Goal: Information Seeking & Learning: Learn about a topic

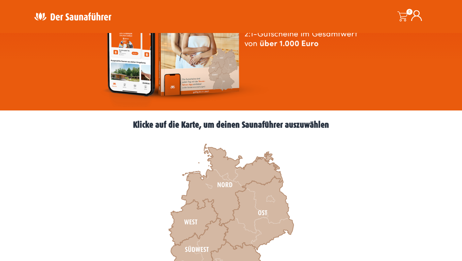
scroll to position [137, 0]
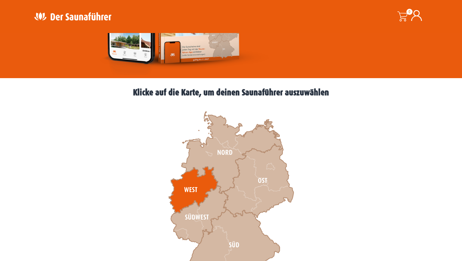
click at [194, 187] on icon at bounding box center [193, 190] width 49 height 46
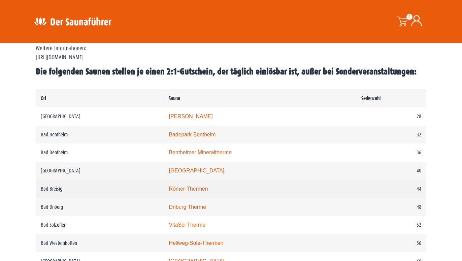
scroll to position [344, 0]
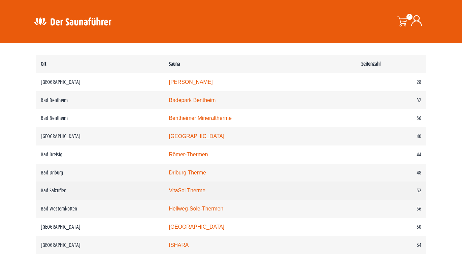
click at [191, 193] on link "VitaSol Therme" at bounding box center [187, 191] width 37 height 6
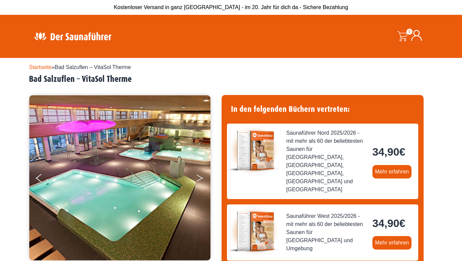
click at [198, 177] on button "Next" at bounding box center [204, 179] width 17 height 17
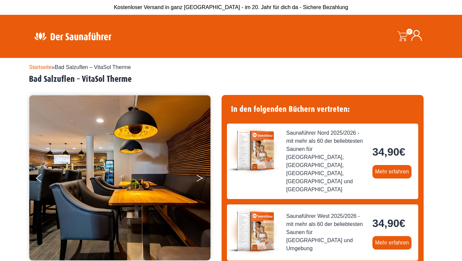
click at [198, 177] on button "Next" at bounding box center [204, 179] width 17 height 17
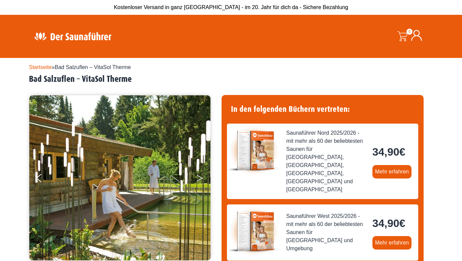
click at [198, 177] on button "Next" at bounding box center [204, 179] width 17 height 17
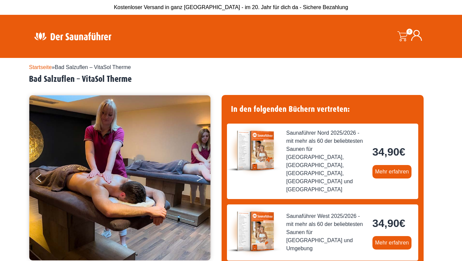
click at [198, 177] on button "Next" at bounding box center [204, 179] width 17 height 17
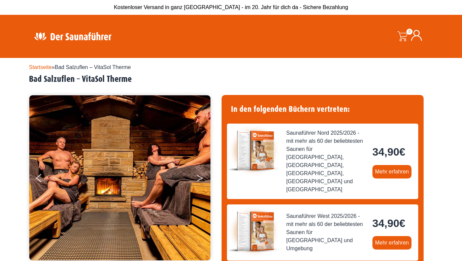
click at [198, 177] on button "Next" at bounding box center [204, 179] width 17 height 17
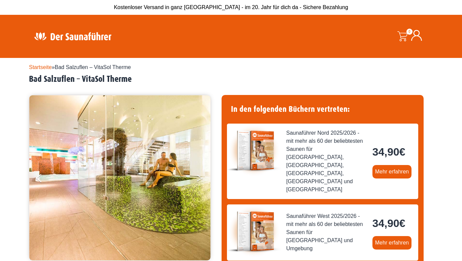
click at [198, 177] on button "Next" at bounding box center [204, 179] width 17 height 17
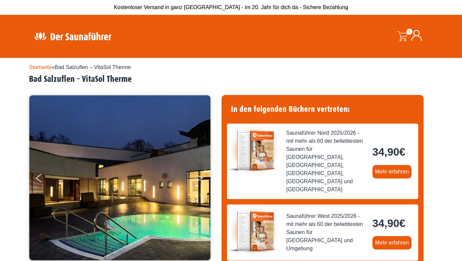
click at [198, 177] on button "Next" at bounding box center [204, 179] width 17 height 17
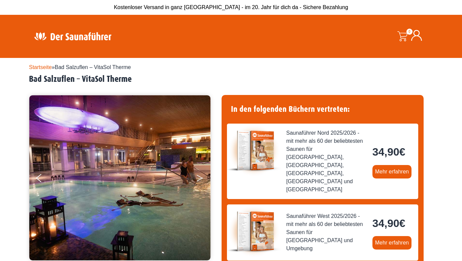
click at [198, 177] on button "Next" at bounding box center [204, 179] width 17 height 17
click at [201, 177] on button "Next" at bounding box center [204, 179] width 17 height 17
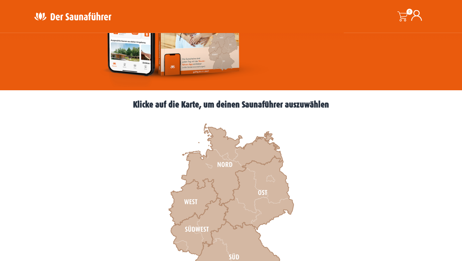
scroll to position [172, 0]
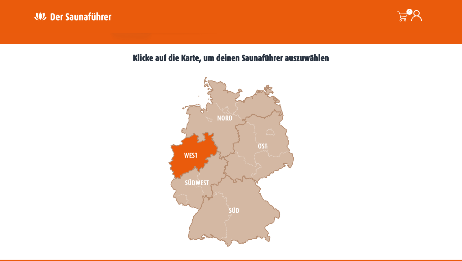
click at [191, 148] on icon at bounding box center [193, 155] width 49 height 46
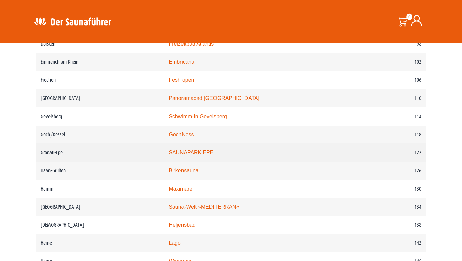
scroll to position [721, 0]
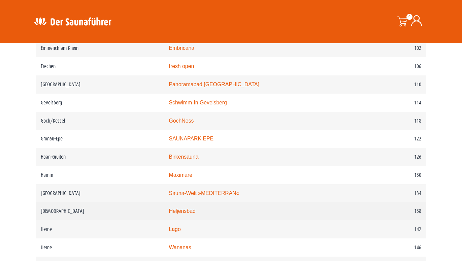
click at [195, 214] on link "Heljensbad" at bounding box center [182, 211] width 27 height 6
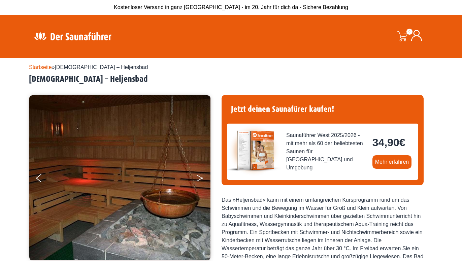
click at [201, 178] on icon "Next" at bounding box center [200, 177] width 6 height 4
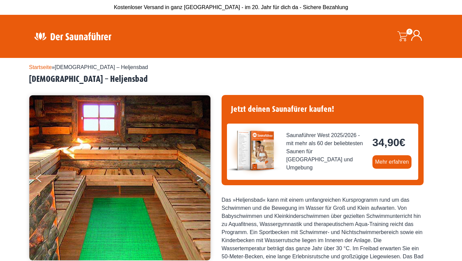
click at [201, 178] on icon "Next" at bounding box center [200, 177] width 6 height 4
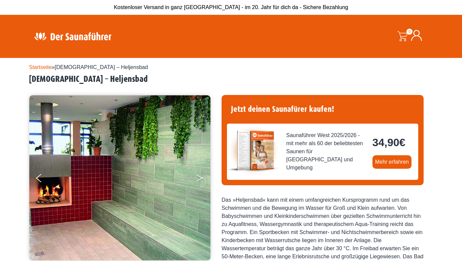
click at [201, 178] on icon "Next" at bounding box center [200, 177] width 6 height 4
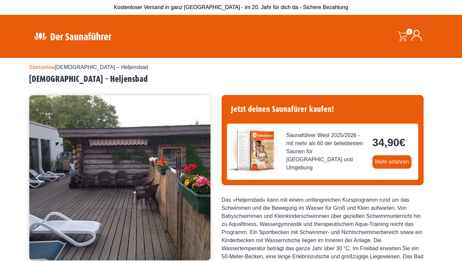
click at [201, 178] on icon "Next" at bounding box center [200, 177] width 6 height 4
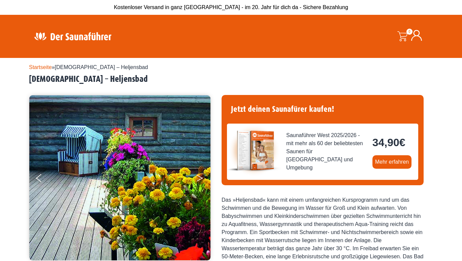
click at [201, 178] on icon "Next" at bounding box center [200, 177] width 6 height 4
click at [200, 177] on button "Next" at bounding box center [204, 179] width 17 height 17
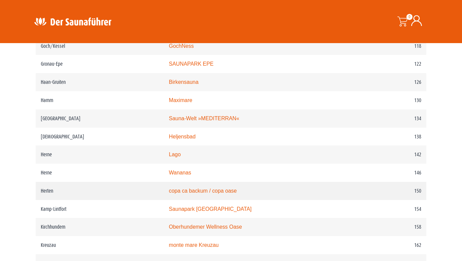
scroll to position [859, 0]
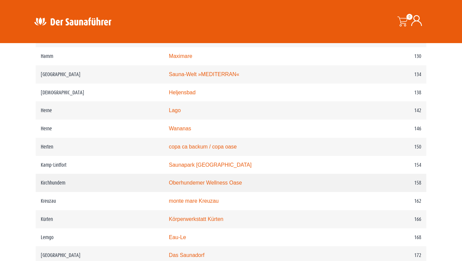
click at [191, 186] on link "Oberhundemer Wellness Oase" at bounding box center [205, 183] width 73 height 6
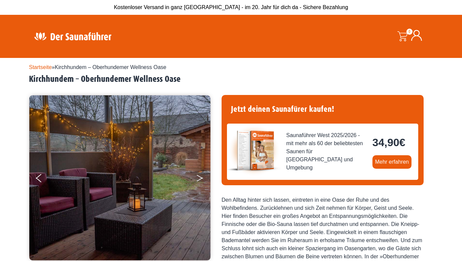
click at [199, 179] on button "Next" at bounding box center [204, 179] width 17 height 17
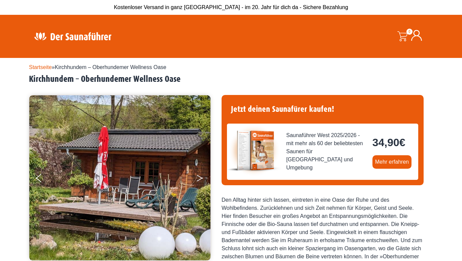
click at [199, 179] on button "Next" at bounding box center [204, 179] width 17 height 17
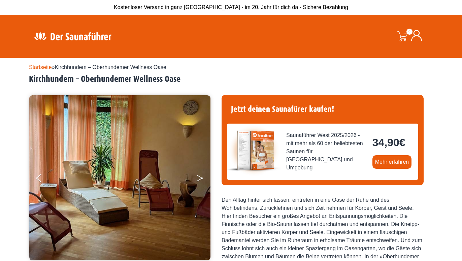
click at [199, 179] on button "Next" at bounding box center [204, 179] width 17 height 17
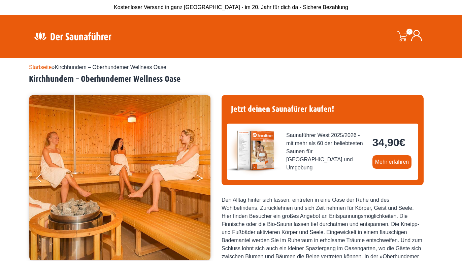
click at [199, 179] on button "Next" at bounding box center [204, 179] width 17 height 17
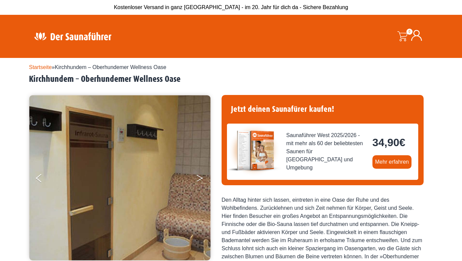
click at [199, 179] on button "Next" at bounding box center [204, 179] width 17 height 17
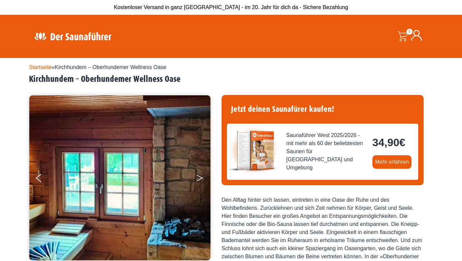
click at [199, 179] on button "Next" at bounding box center [204, 179] width 17 height 17
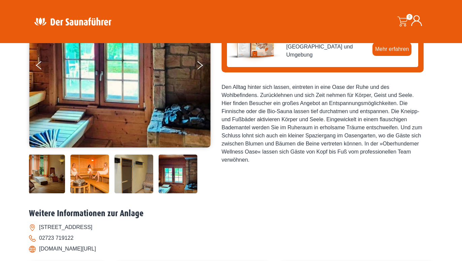
scroll to position [137, 0]
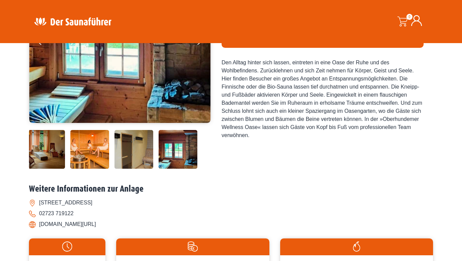
drag, startPoint x: 39, startPoint y: 202, endPoint x: 125, endPoint y: 205, distance: 85.6
click at [125, 205] on li "Hauptstraße 3, 57399 Kirchhundem" at bounding box center [231, 202] width 404 height 11
copy li "Hauptstraße 3, 57399 Kirchhundem"
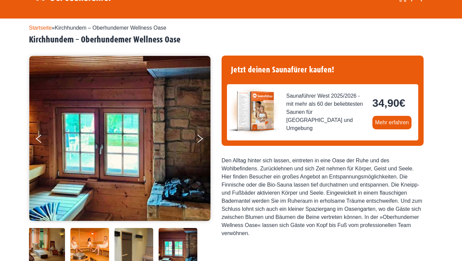
scroll to position [0, 0]
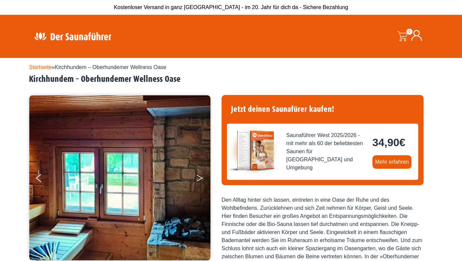
click at [199, 176] on button "Next" at bounding box center [204, 179] width 17 height 17
click at [38, 177] on button "Previous" at bounding box center [44, 179] width 17 height 17
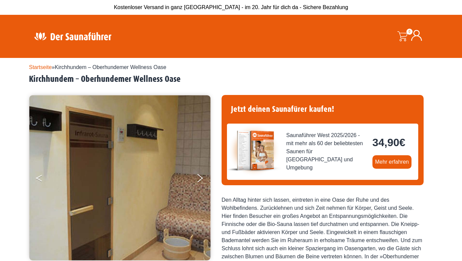
click at [38, 177] on button "Previous" at bounding box center [44, 179] width 17 height 17
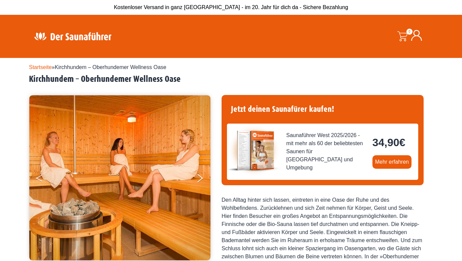
click at [38, 177] on button "Previous" at bounding box center [44, 179] width 17 height 17
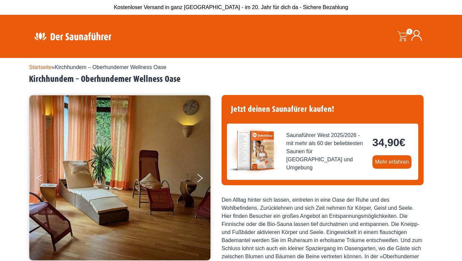
click at [38, 177] on button "Previous" at bounding box center [44, 179] width 17 height 17
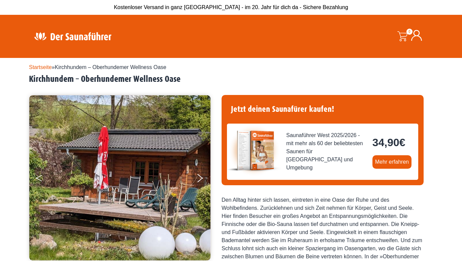
click at [38, 177] on button "Previous" at bounding box center [44, 179] width 17 height 17
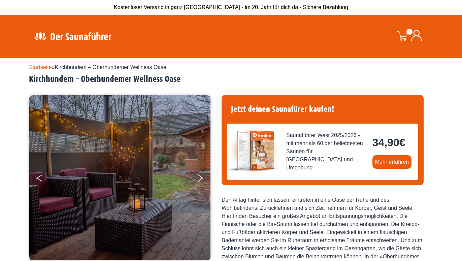
click at [38, 177] on button "Previous" at bounding box center [44, 179] width 17 height 17
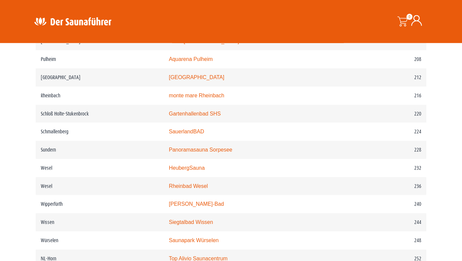
scroll to position [1237, 0]
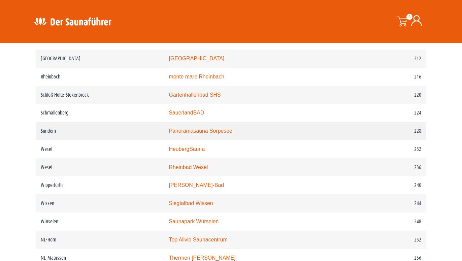
click at [203, 134] on link "Panoramasauna Sorpesee" at bounding box center [200, 131] width 63 height 6
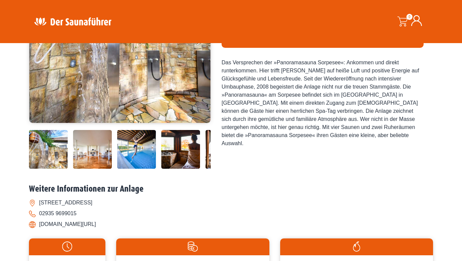
scroll to position [34, 0]
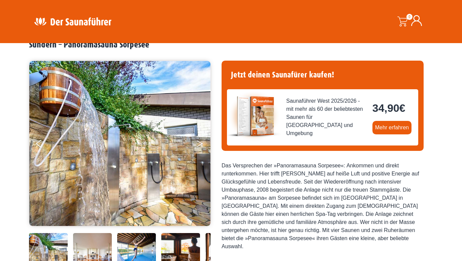
click at [199, 141] on button "Next" at bounding box center [204, 145] width 17 height 17
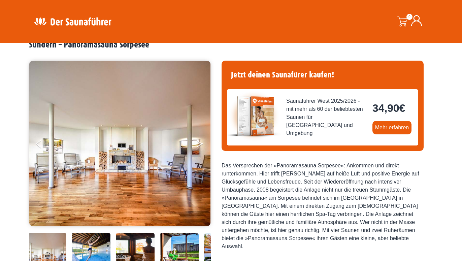
click at [199, 141] on button "Next" at bounding box center [204, 145] width 17 height 17
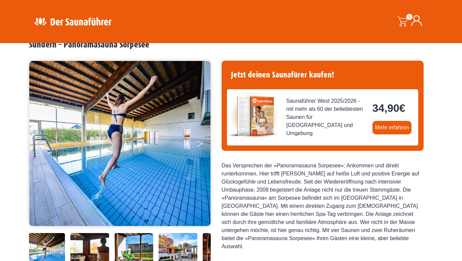
click at [199, 141] on button "Next" at bounding box center [204, 145] width 17 height 17
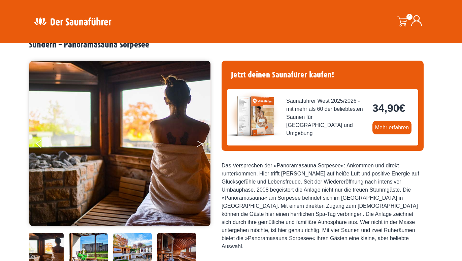
click at [199, 141] on button "Next" at bounding box center [204, 145] width 17 height 17
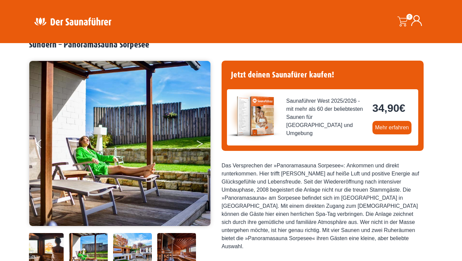
click at [199, 141] on button "Next" at bounding box center [204, 145] width 17 height 17
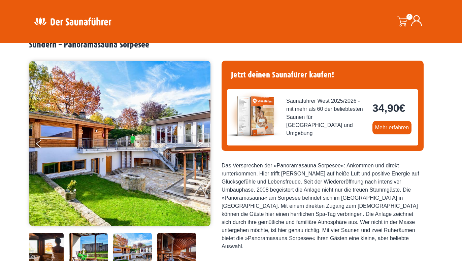
click at [199, 141] on button "Next" at bounding box center [204, 145] width 17 height 17
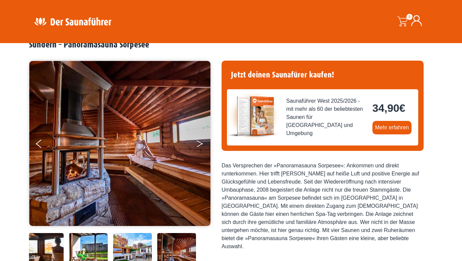
click at [199, 141] on button "Next" at bounding box center [204, 145] width 17 height 17
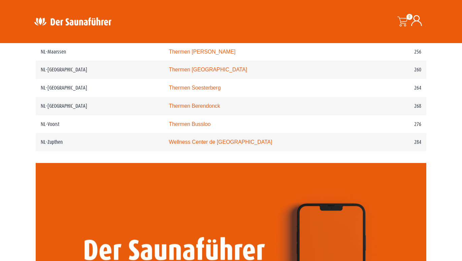
scroll to position [1477, 0]
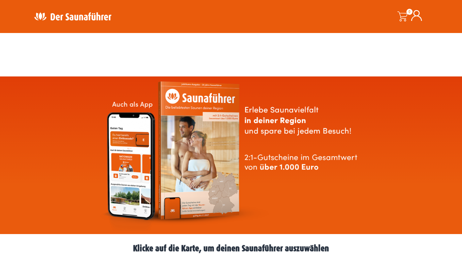
scroll to position [172, 0]
